Goal: Navigation & Orientation: Find specific page/section

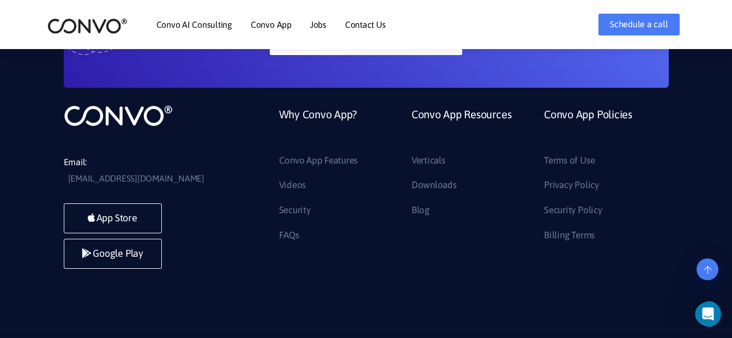
scroll to position [2983, 0]
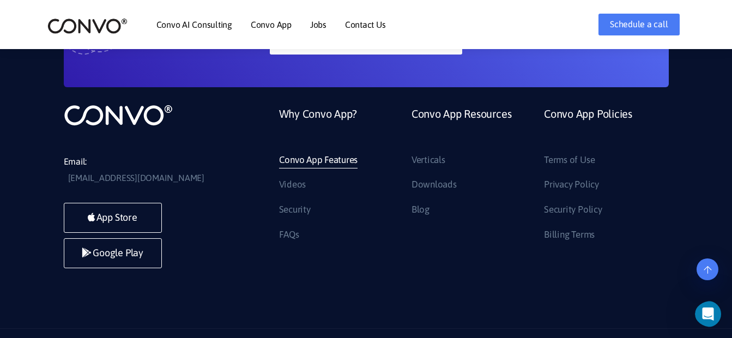
click at [327, 151] on link "Convo App Features" at bounding box center [318, 159] width 79 height 17
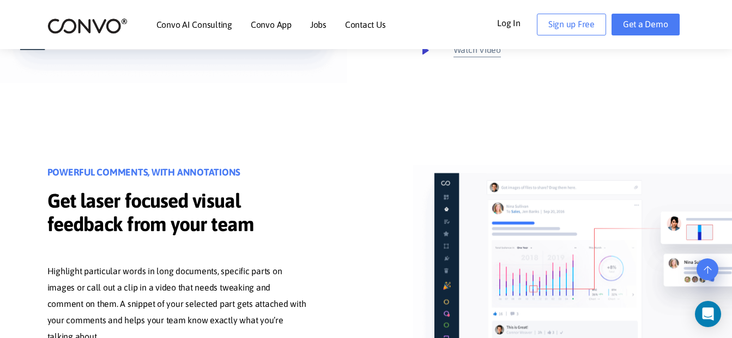
scroll to position [708, 0]
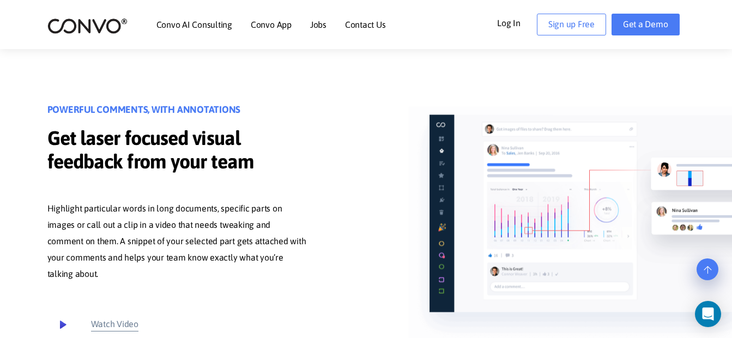
click at [315, 25] on link "Jobs" at bounding box center [318, 24] width 16 height 9
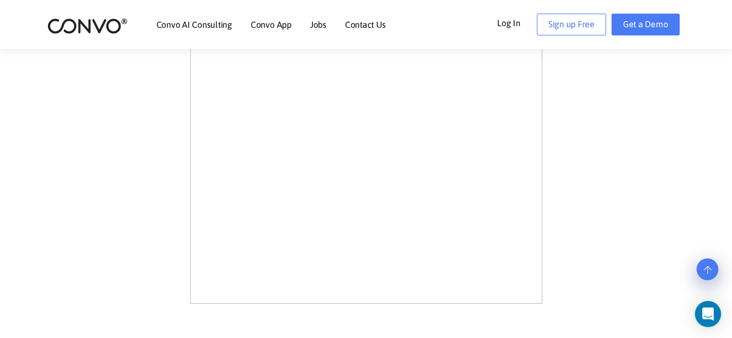
scroll to position [599, 0]
